Goal: Information Seeking & Learning: Learn about a topic

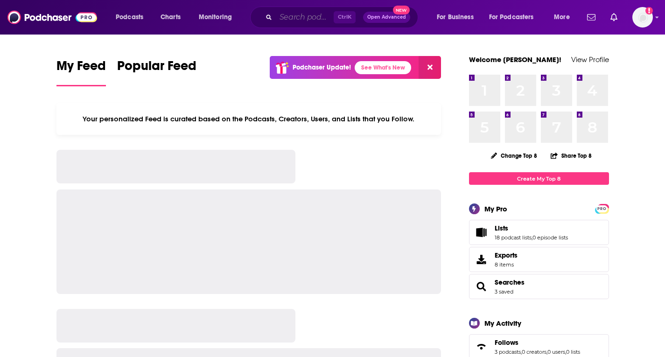
click at [290, 17] on input "Search podcasts, credits, & more..." at bounding box center [305, 17] width 58 height 15
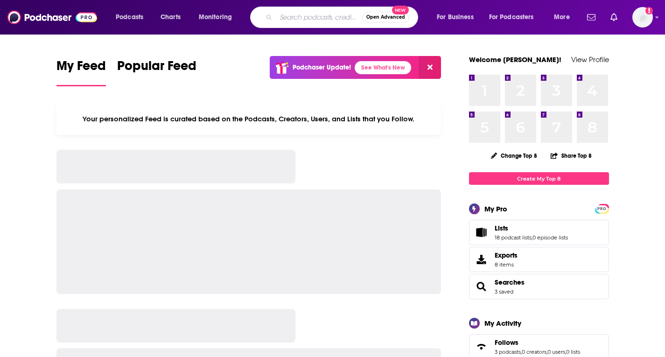
paste input "Break It Down Show"
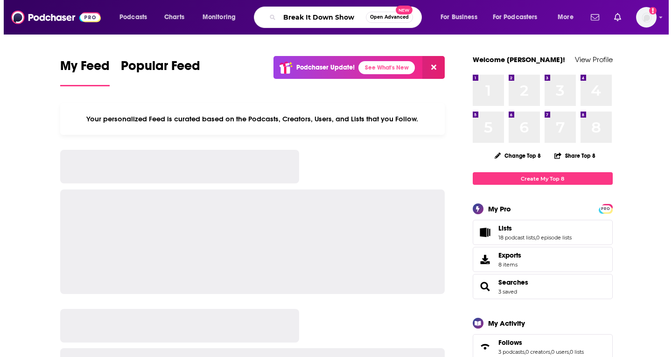
scroll to position [0, 11]
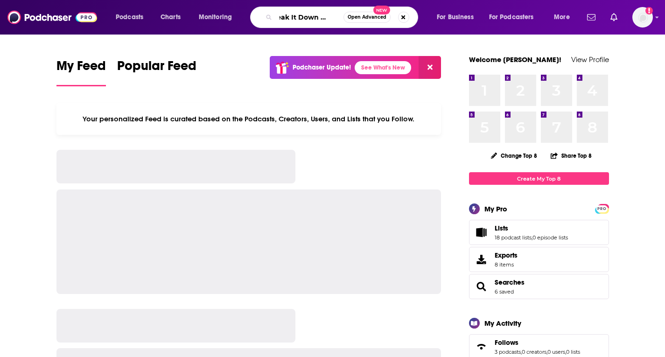
type input "Break It Down Show"
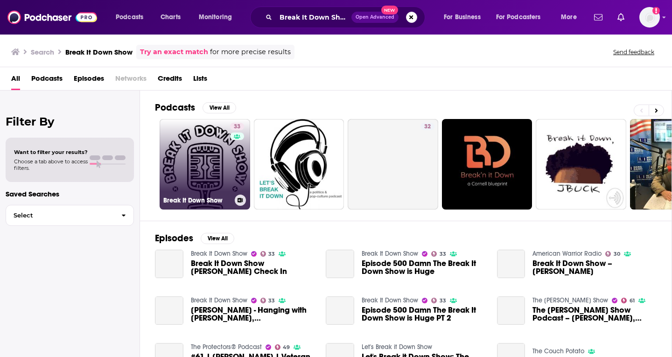
click at [208, 166] on link "33 Break It Down Show" at bounding box center [205, 164] width 91 height 91
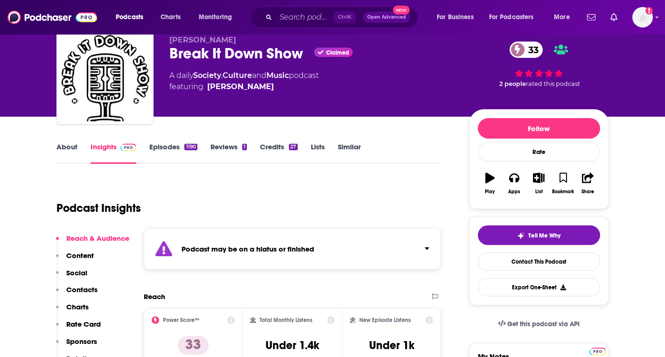
scroll to position [47, 0]
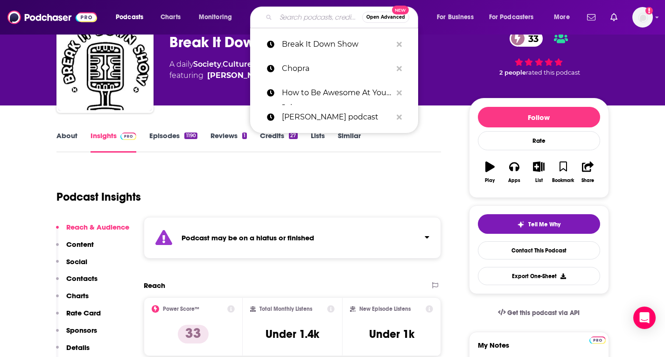
click at [309, 21] on input "Search podcasts, credits, & more..." at bounding box center [319, 17] width 86 height 15
paste input "Outthinkers"
type input "Outthinkers"
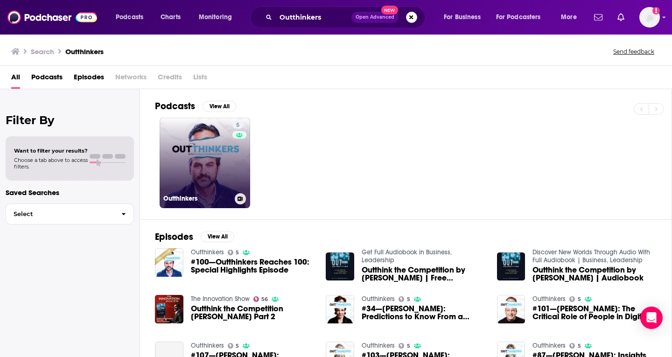
click at [220, 170] on link "5 Outthinkers" at bounding box center [205, 163] width 91 height 91
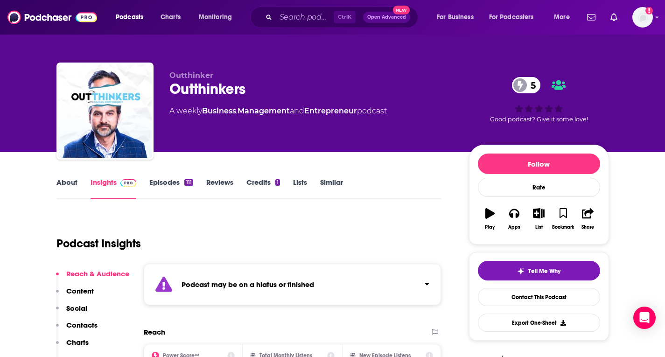
click at [93, 189] on link "Insights" at bounding box center [114, 188] width 46 height 21
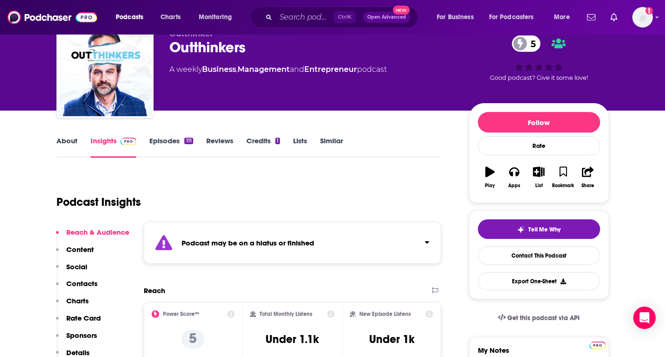
scroll to position [93, 0]
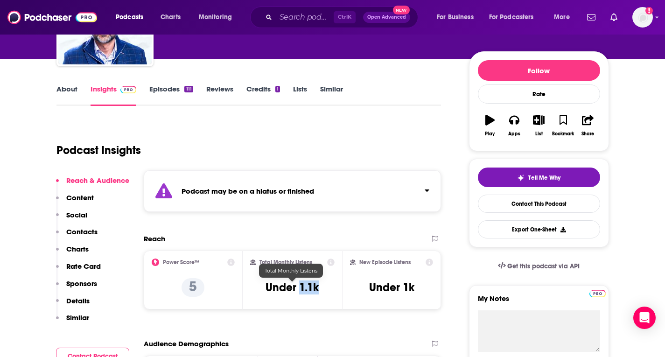
drag, startPoint x: 319, startPoint y: 285, endPoint x: 300, endPoint y: 284, distance: 19.2
click at [300, 284] on h3 "Under 1.1k" at bounding box center [292, 288] width 53 height 14
copy h3 "1.1k"
click at [60, 86] on link "About" at bounding box center [67, 95] width 21 height 21
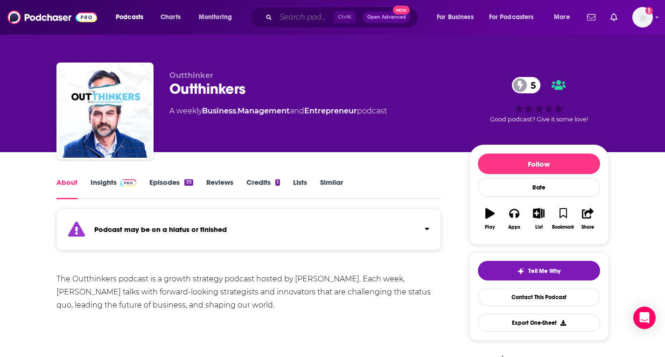
click at [325, 18] on input "Search podcasts, credits, & more..." at bounding box center [305, 17] width 58 height 15
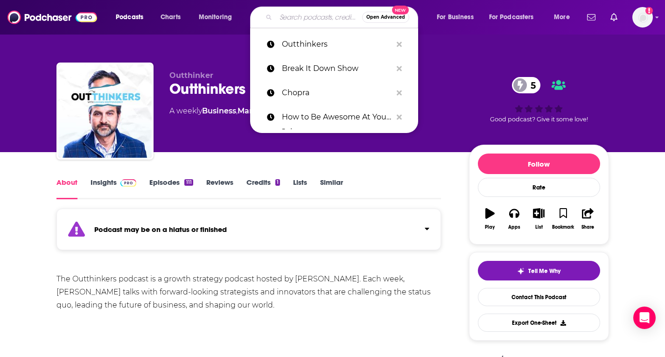
paste input "1.1k"
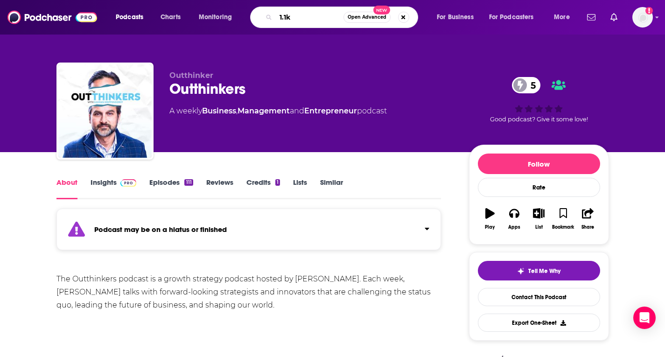
drag, startPoint x: 325, startPoint y: 18, endPoint x: 276, endPoint y: 21, distance: 49.1
click at [276, 21] on div "1.1k Open Advanced New" at bounding box center [334, 17] width 168 height 21
type input "Outthinkers"
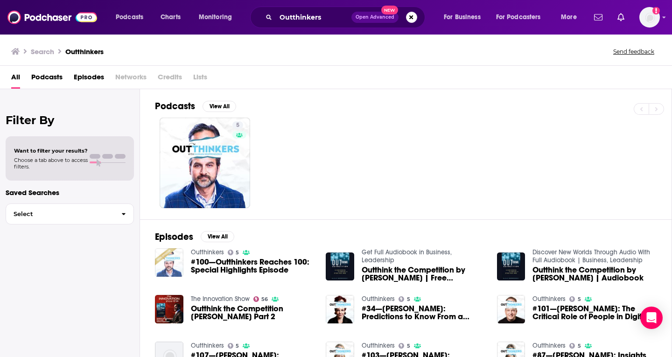
click at [168, 262] on img "#100—Outthinkers Reaches 100: Special Highlights Episode" at bounding box center [169, 262] width 28 height 28
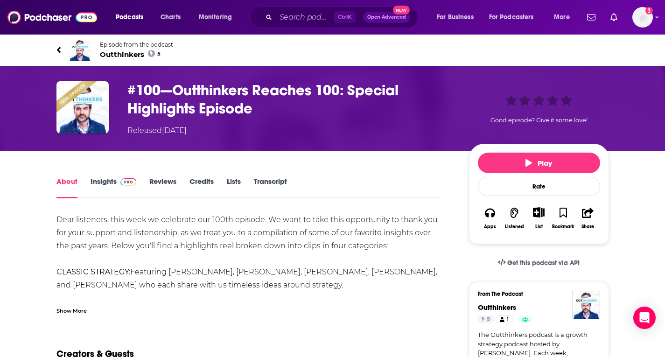
click at [106, 183] on link "Insights" at bounding box center [114, 187] width 46 height 21
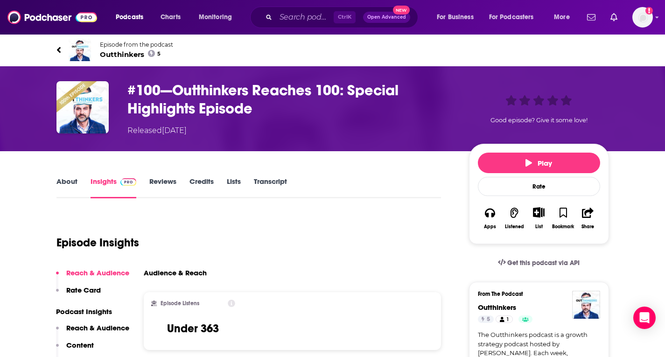
click at [64, 176] on div "About Insights Reviews Credits Lists Transcript" at bounding box center [249, 187] width 385 height 23
click at [68, 183] on link "About" at bounding box center [67, 187] width 21 height 21
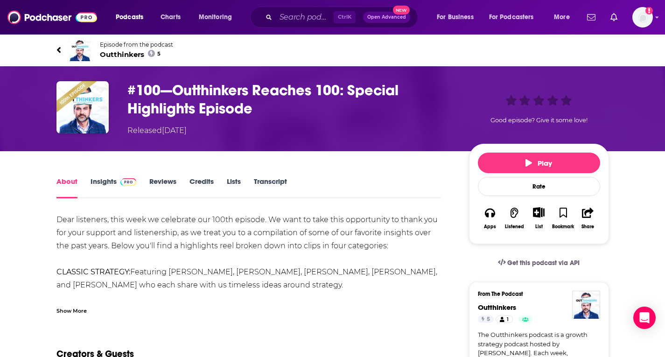
click at [130, 53] on span "Outthinkers 5" at bounding box center [136, 54] width 73 height 9
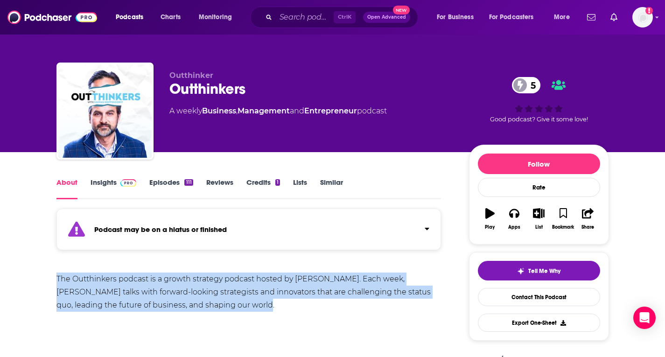
drag, startPoint x: 226, startPoint y: 305, endPoint x: 56, endPoint y: 281, distance: 172.2
copy div "The Outthinkers podcast is a growth strategy podcast hosted by [PERSON_NAME]. E…"
